Goal: Task Accomplishment & Management: Manage account settings

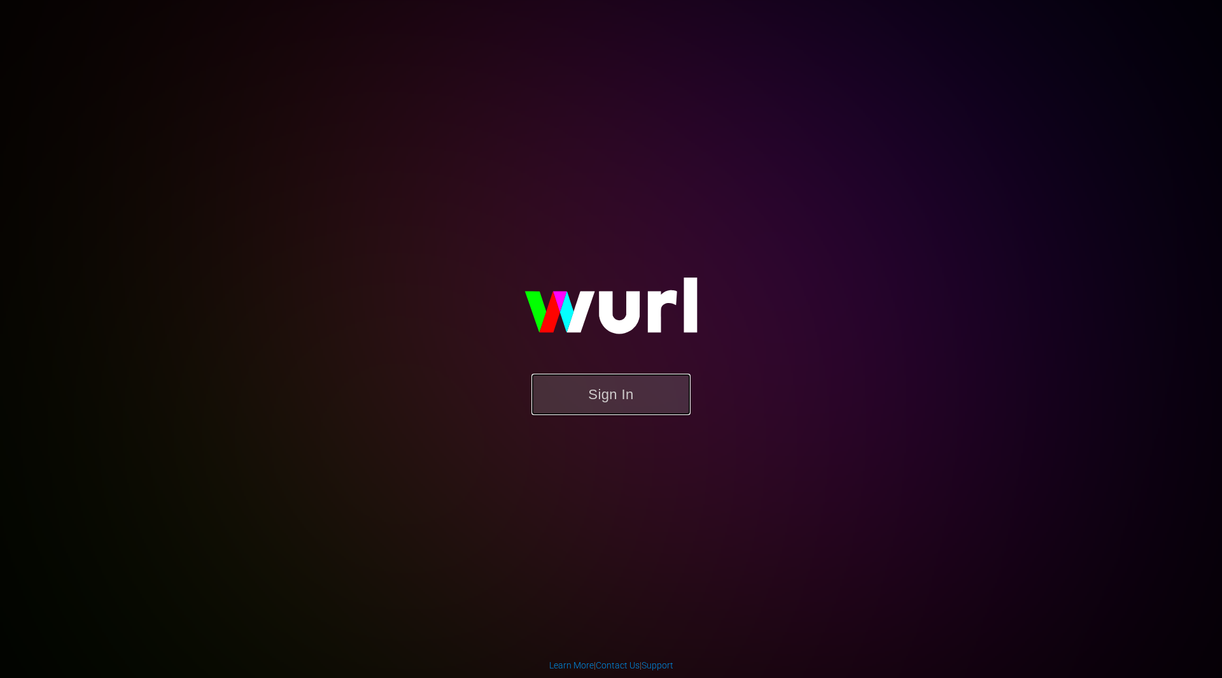
click at [604, 385] on button "Sign In" at bounding box center [611, 394] width 159 height 41
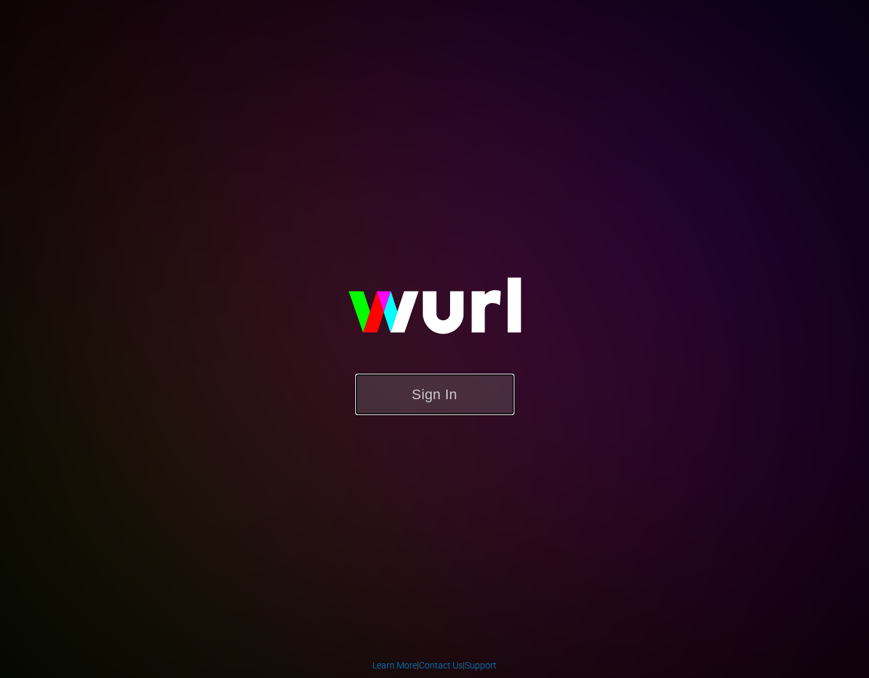
click at [472, 387] on button "Sign In" at bounding box center [434, 394] width 159 height 41
